Goal: Find specific page/section: Find specific page/section

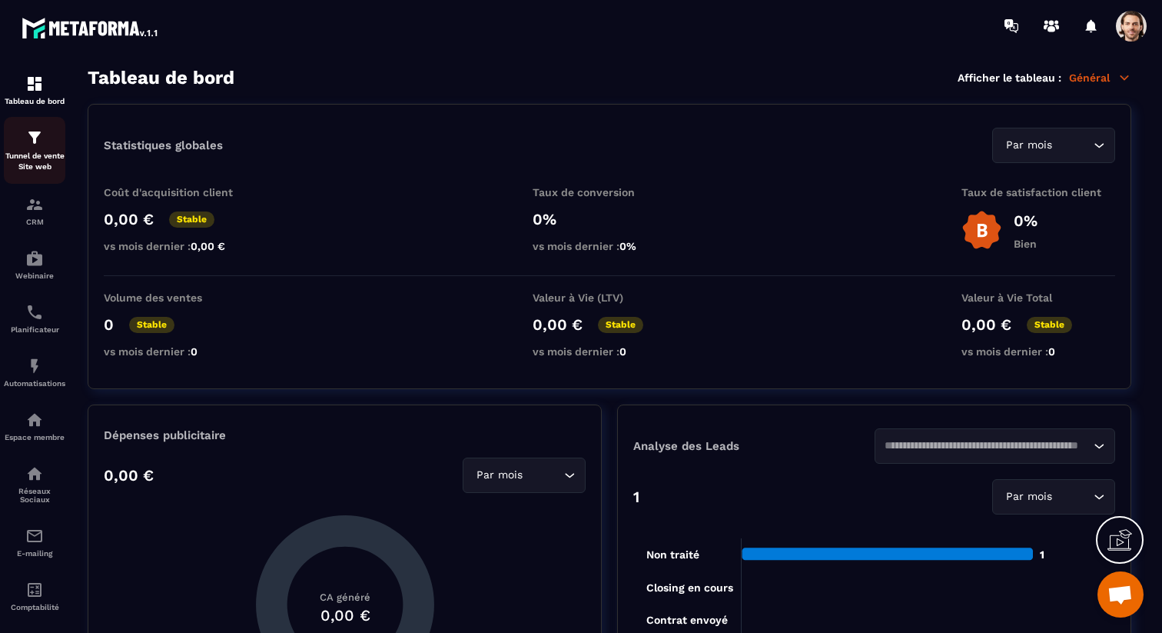
click at [40, 150] on div "Tunnel de vente Site web" at bounding box center [34, 150] width 61 height 44
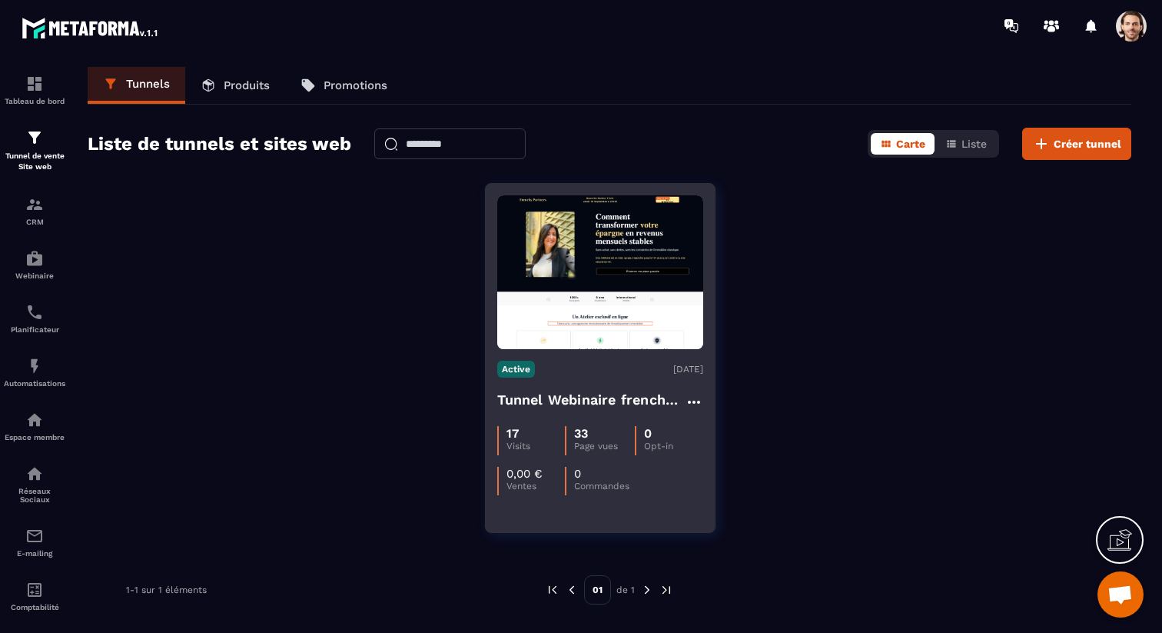
click at [553, 393] on h4 "Tunnel Webinaire frenchy partners" at bounding box center [591, 400] width 188 height 22
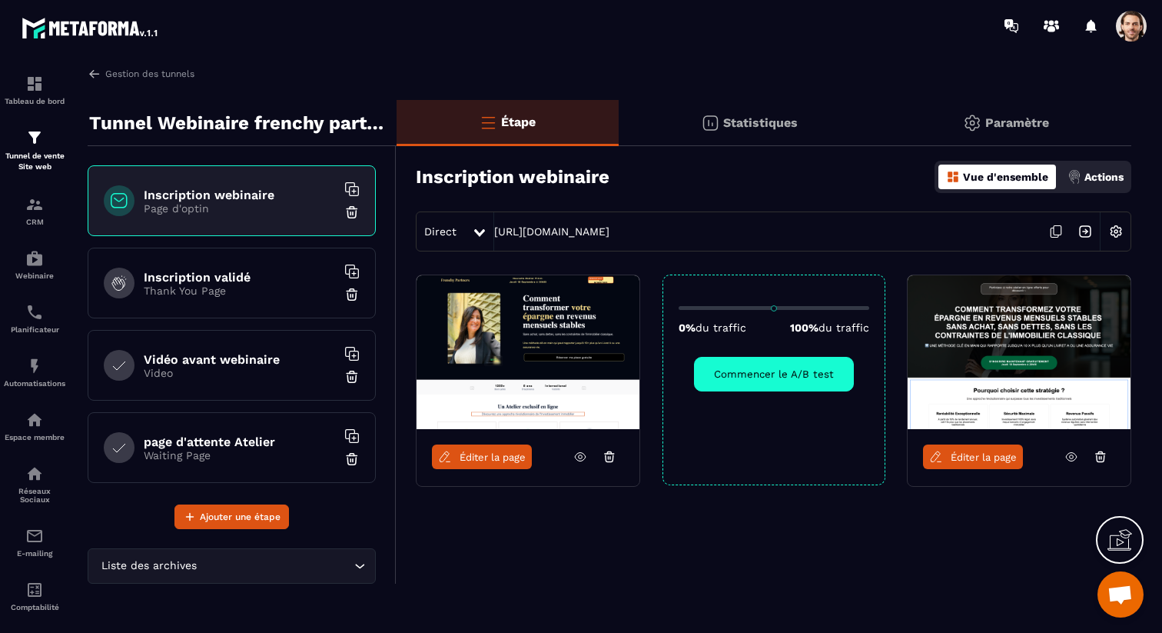
click at [519, 464] on link "Éditer la page" at bounding box center [482, 456] width 100 height 25
